Goal: Task Accomplishment & Management: Use online tool/utility

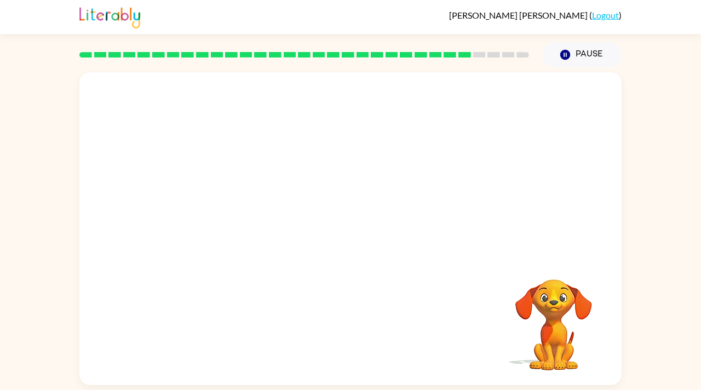
drag, startPoint x: 533, startPoint y: 51, endPoint x: 336, endPoint y: 60, distance: 197.8
click at [336, 60] on div at bounding box center [304, 55] width 463 height 38
click at [250, 226] on video "Your browser must support playing .mp4 files to use Literably. Please try using…" at bounding box center [350, 164] width 542 height 184
click at [284, 220] on video "Your browser must support playing .mp4 files to use Literably. Please try using…" at bounding box center [350, 164] width 542 height 184
click at [573, 173] on video "Your browser must support playing .mp4 files to use Literably. Please try using…" at bounding box center [350, 164] width 542 height 184
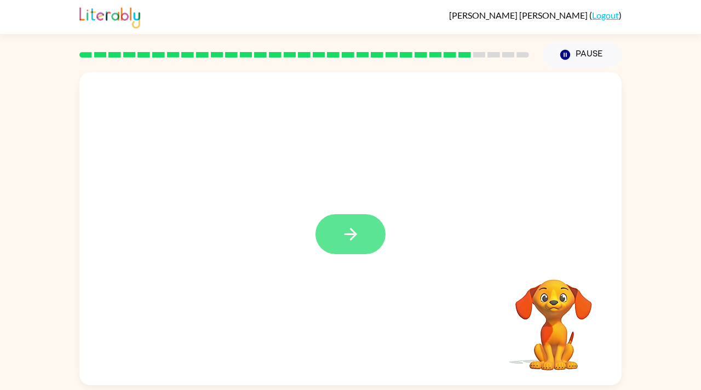
click at [358, 242] on icon "button" at bounding box center [350, 233] width 19 height 19
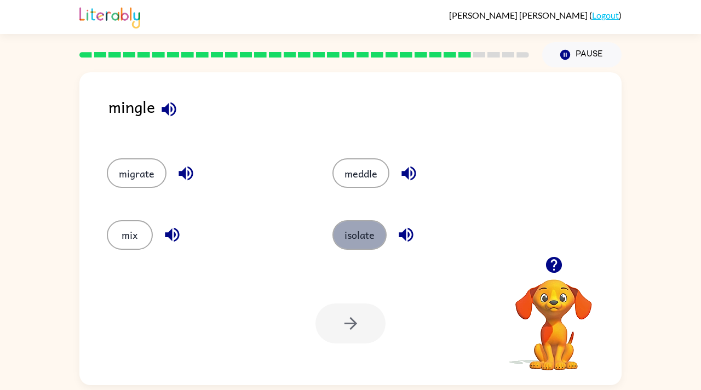
click at [351, 245] on button "isolate" at bounding box center [359, 235] width 54 height 30
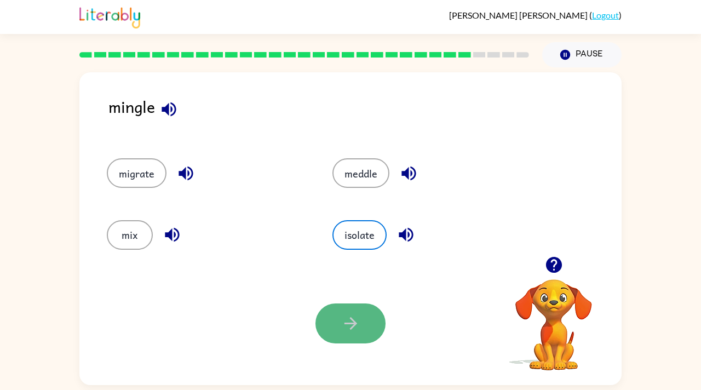
click at [345, 331] on icon "button" at bounding box center [350, 323] width 19 height 19
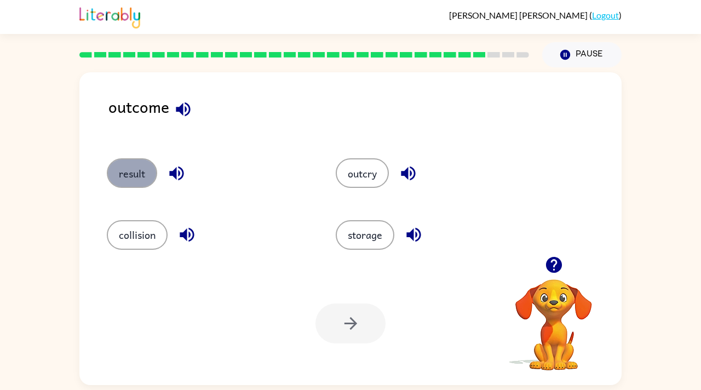
click at [131, 168] on button "result" at bounding box center [132, 173] width 50 height 30
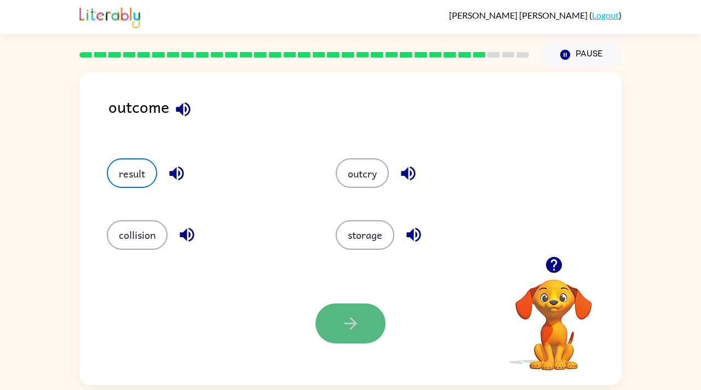
click at [342, 332] on icon "button" at bounding box center [350, 323] width 19 height 19
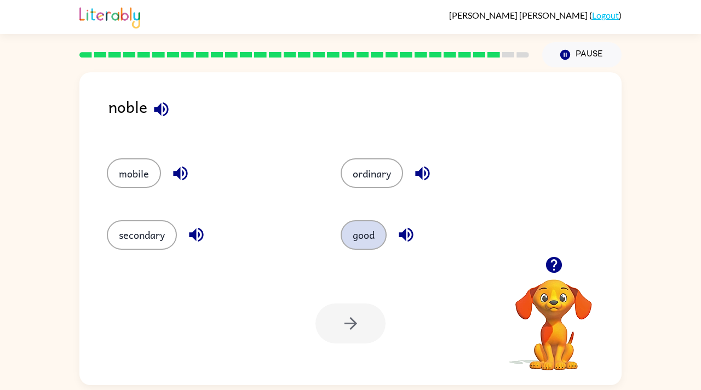
click at [374, 228] on button "good" at bounding box center [364, 235] width 46 height 30
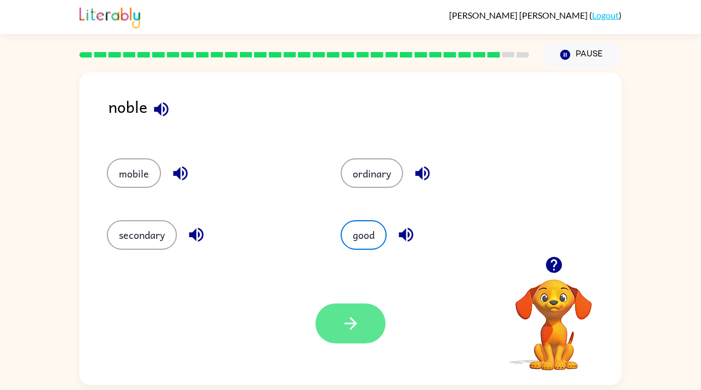
click at [341, 343] on button "button" at bounding box center [350, 323] width 70 height 40
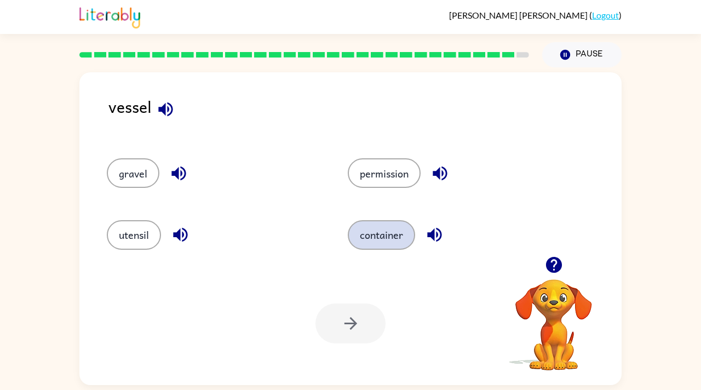
click at [376, 223] on button "container" at bounding box center [381, 235] width 67 height 30
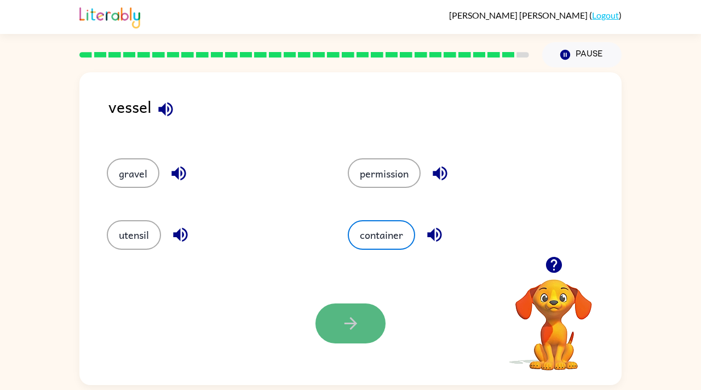
click at [343, 331] on icon "button" at bounding box center [350, 323] width 19 height 19
